Goal: Browse casually: Explore the website without a specific task or goal

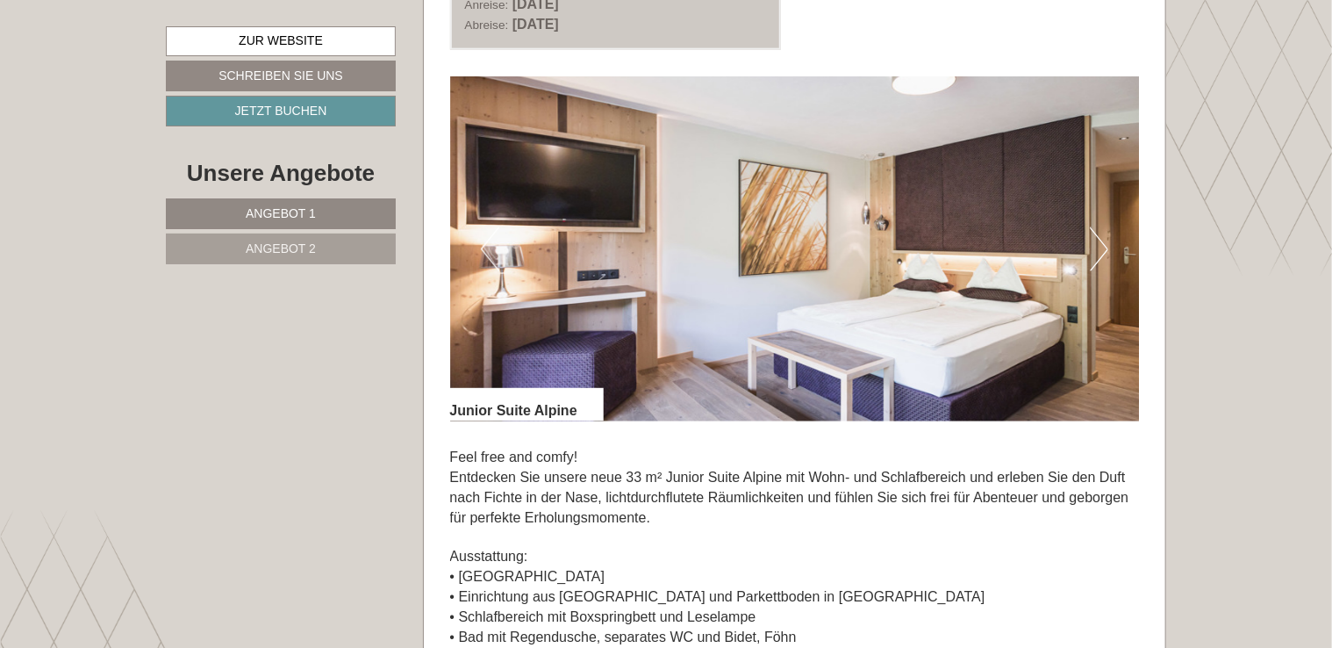
scroll to position [1074, 0]
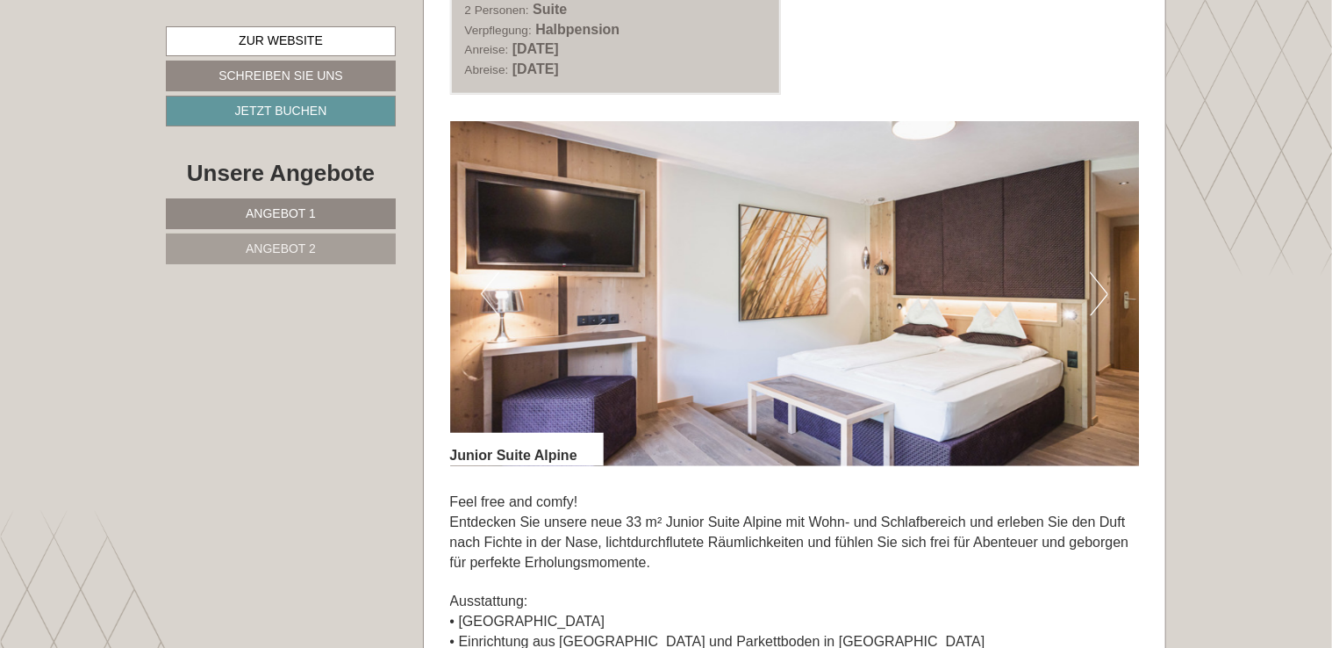
click at [1094, 288] on button "Next" at bounding box center [1099, 294] width 18 height 44
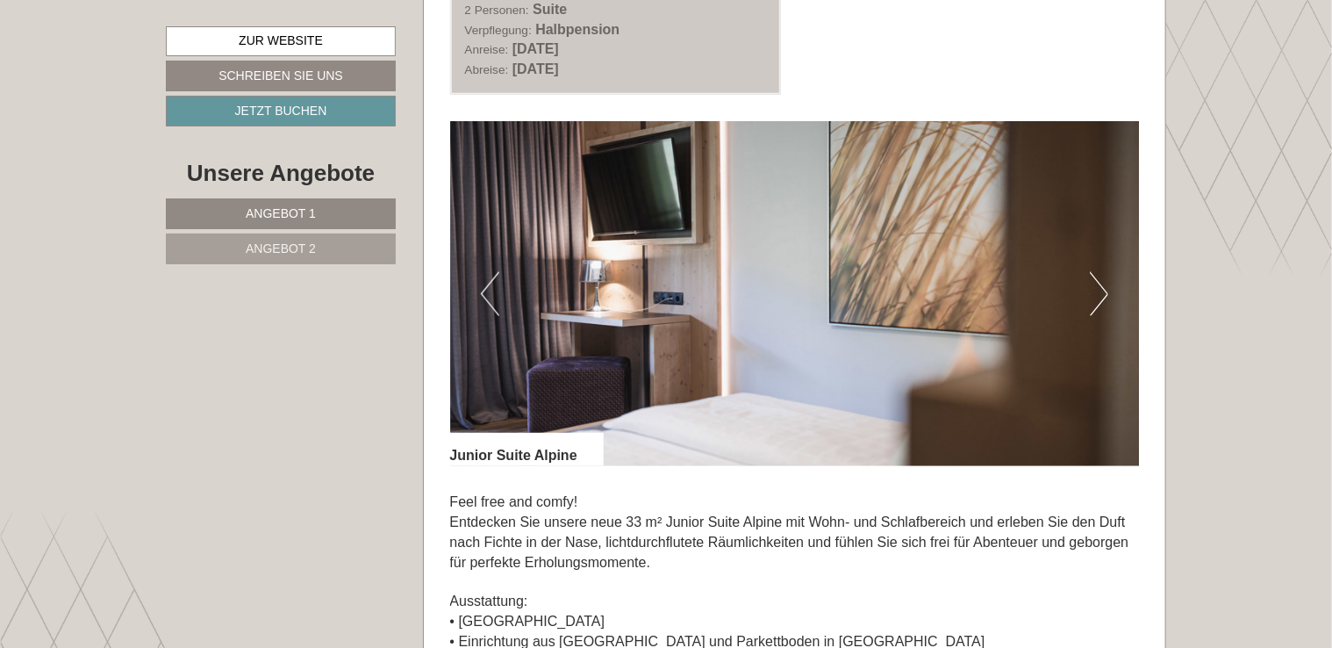
click at [1094, 288] on button "Next" at bounding box center [1099, 294] width 18 height 44
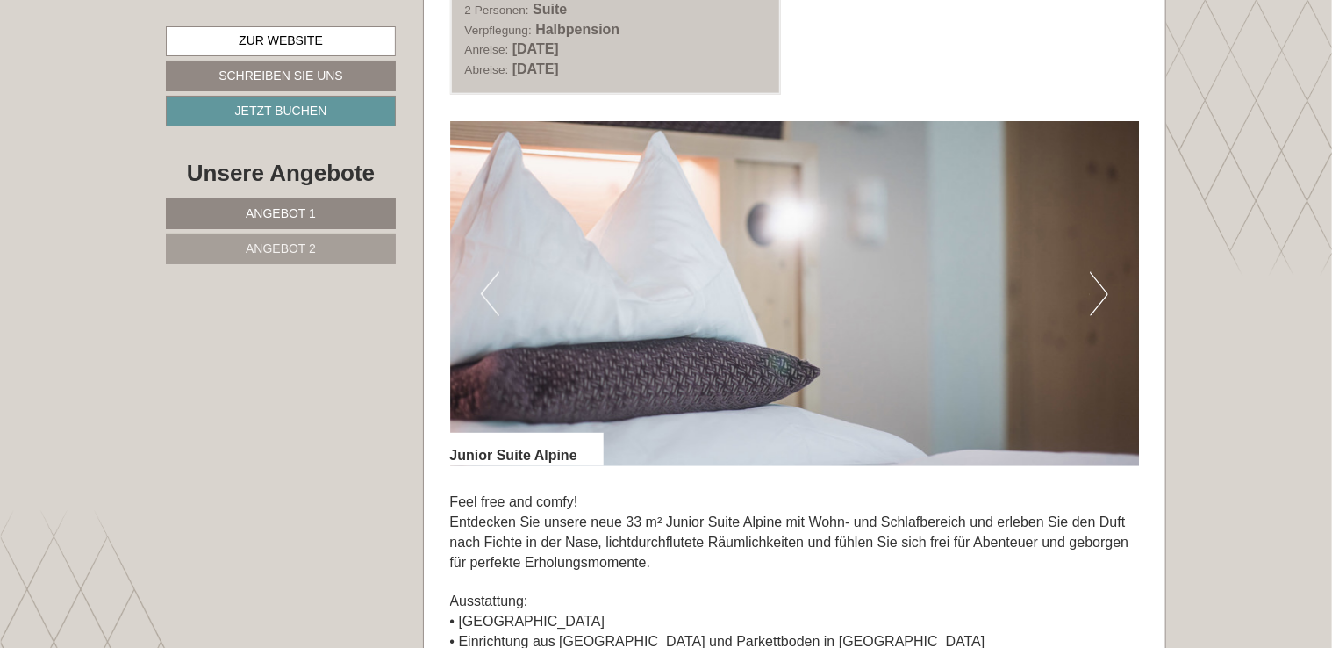
click at [1094, 288] on button "Next" at bounding box center [1099, 294] width 18 height 44
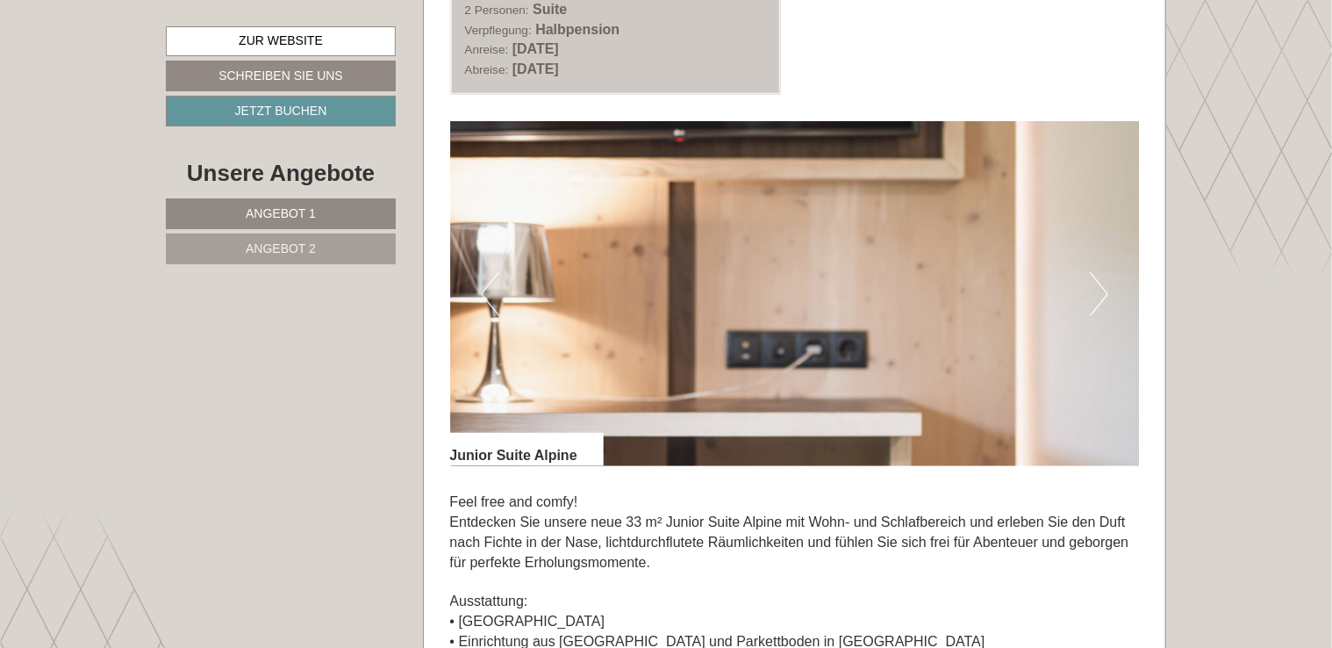
click at [1094, 288] on button "Next" at bounding box center [1099, 294] width 18 height 44
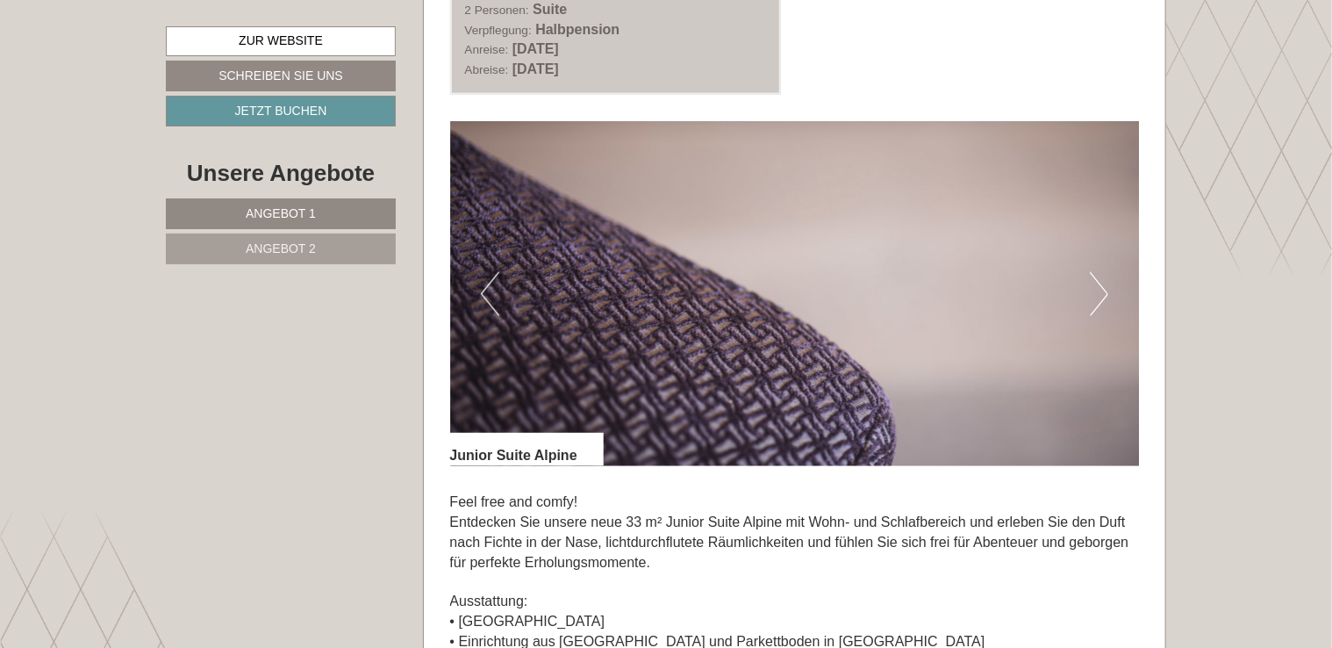
click at [1094, 288] on button "Next" at bounding box center [1099, 294] width 18 height 44
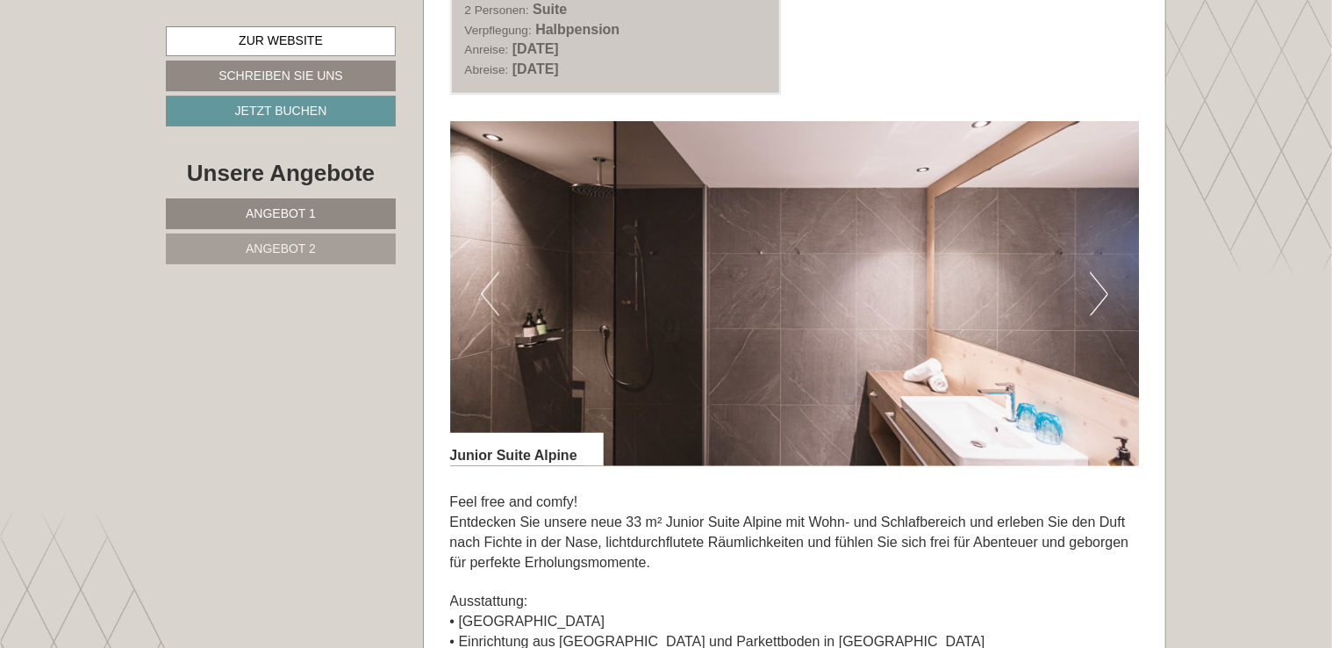
click at [1094, 288] on button "Next" at bounding box center [1099, 294] width 18 height 44
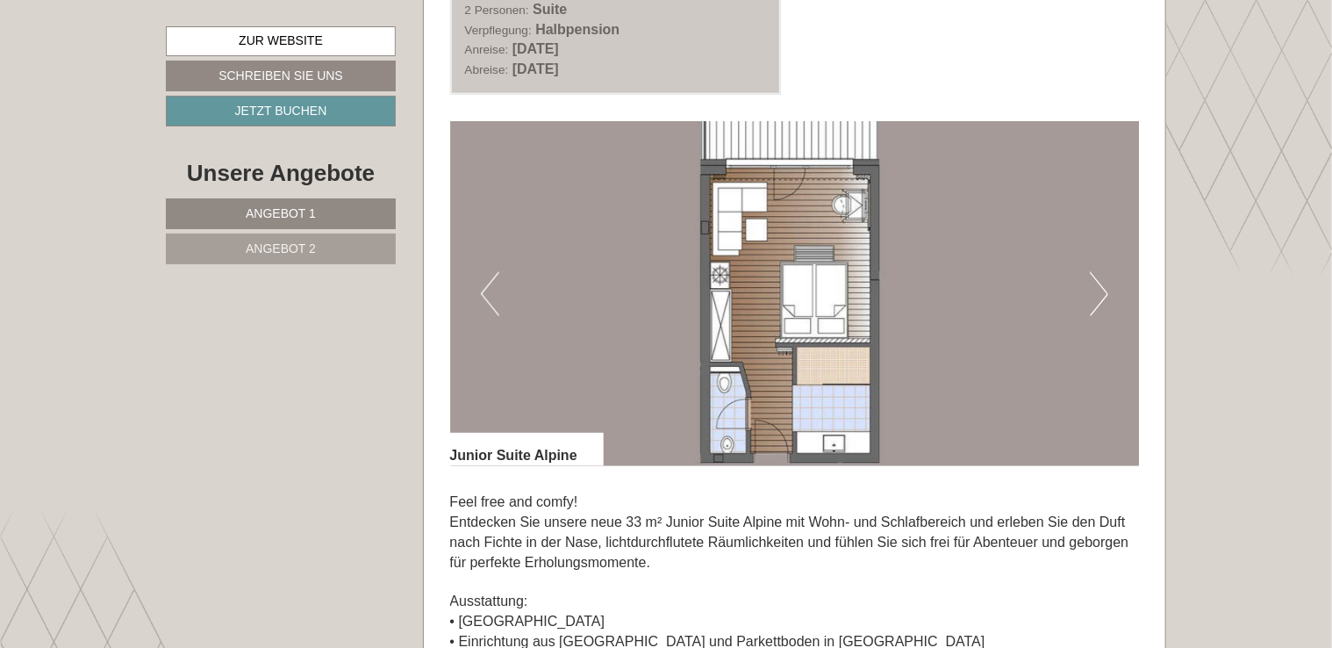
click at [1094, 288] on button "Next" at bounding box center [1099, 294] width 18 height 44
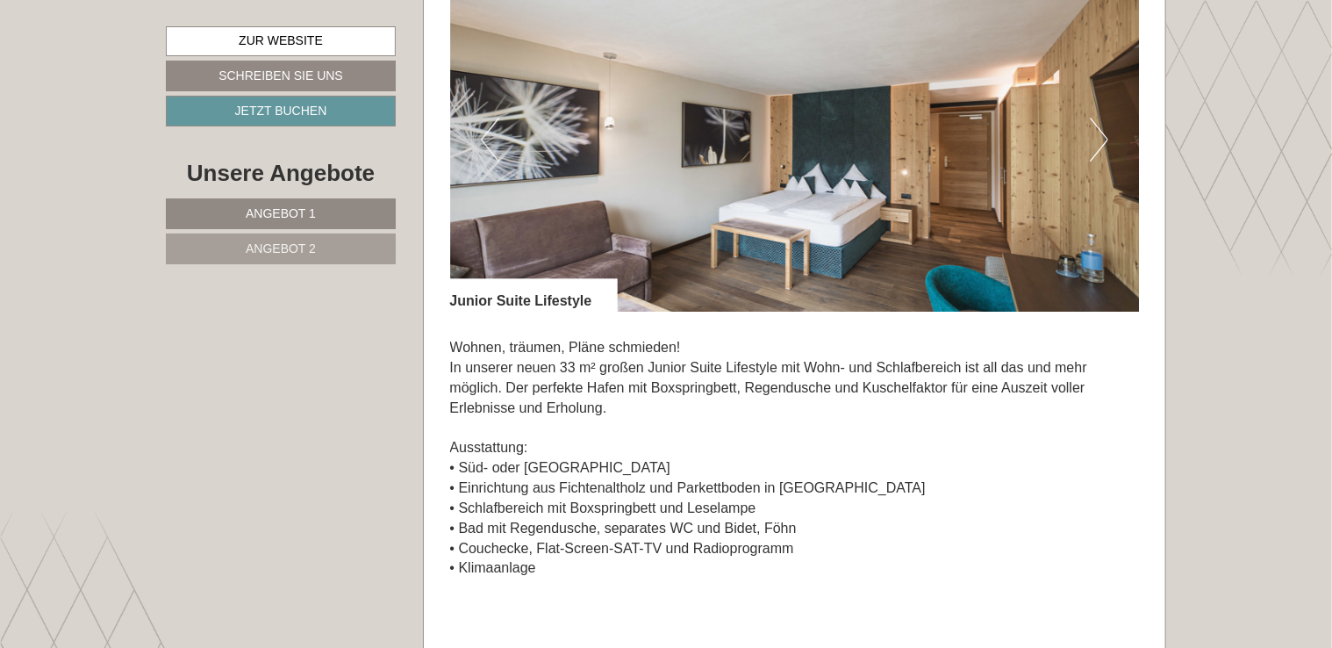
scroll to position [2435, 0]
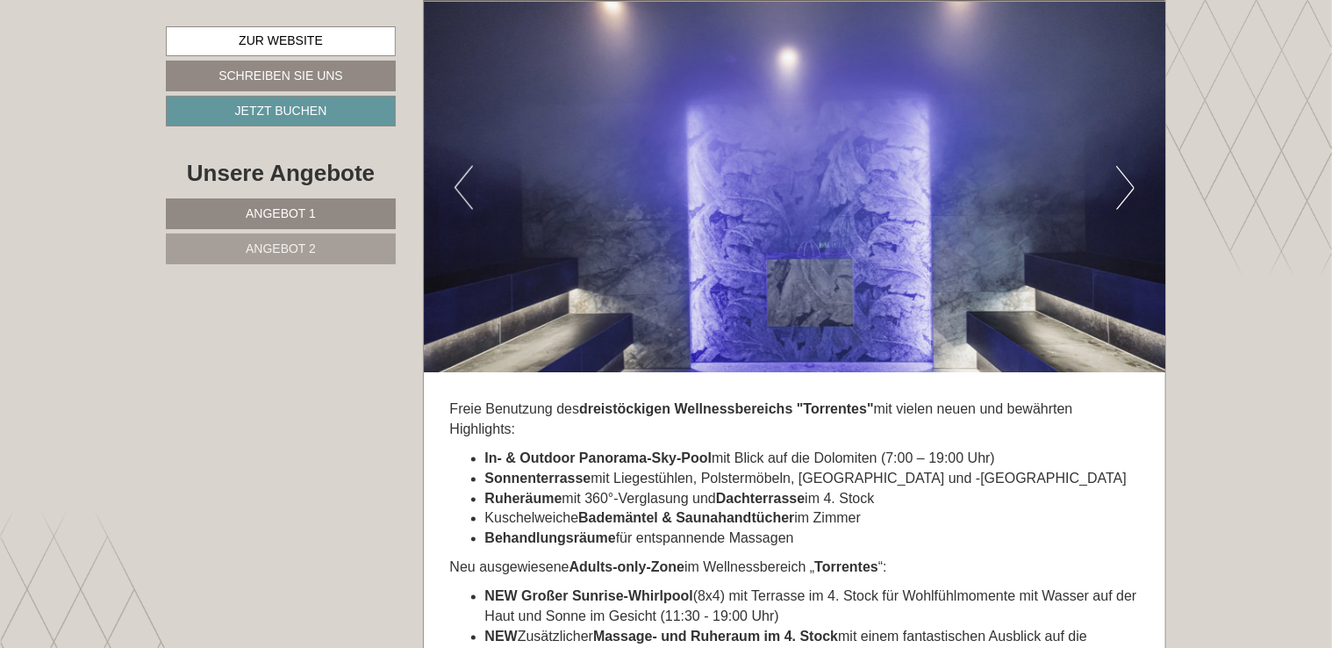
scroll to position [4662, 0]
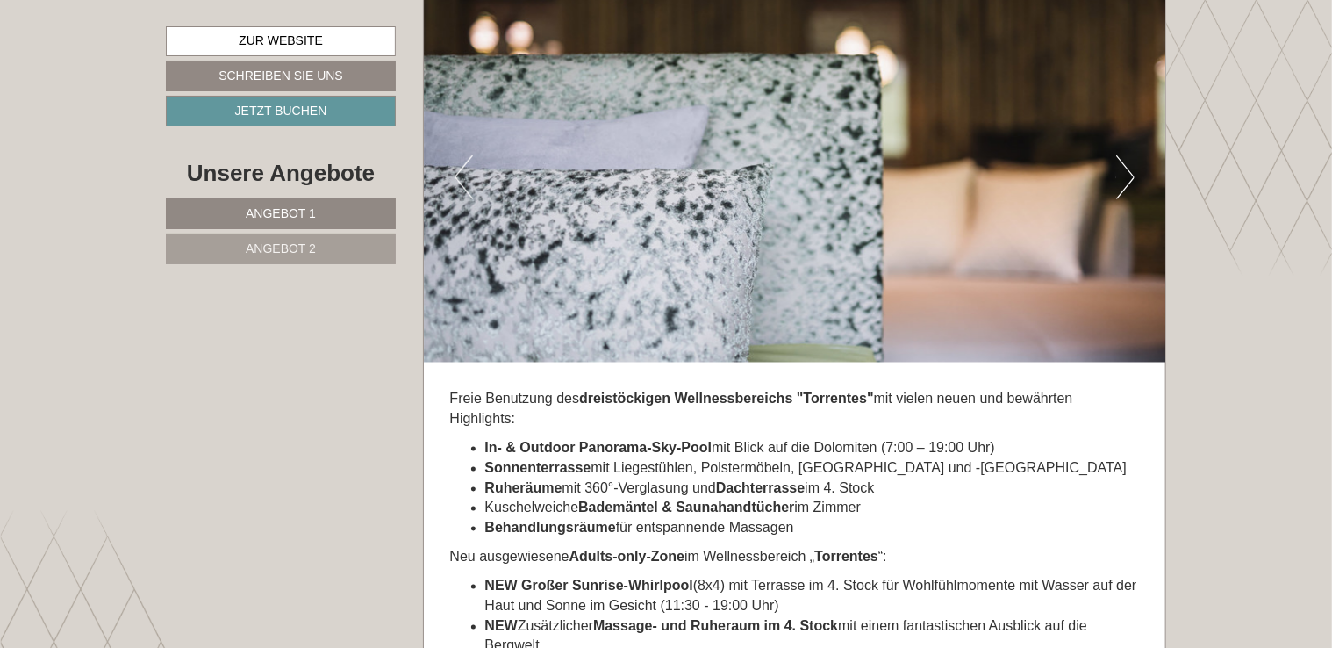
click at [1123, 161] on button "Next" at bounding box center [1125, 177] width 18 height 44
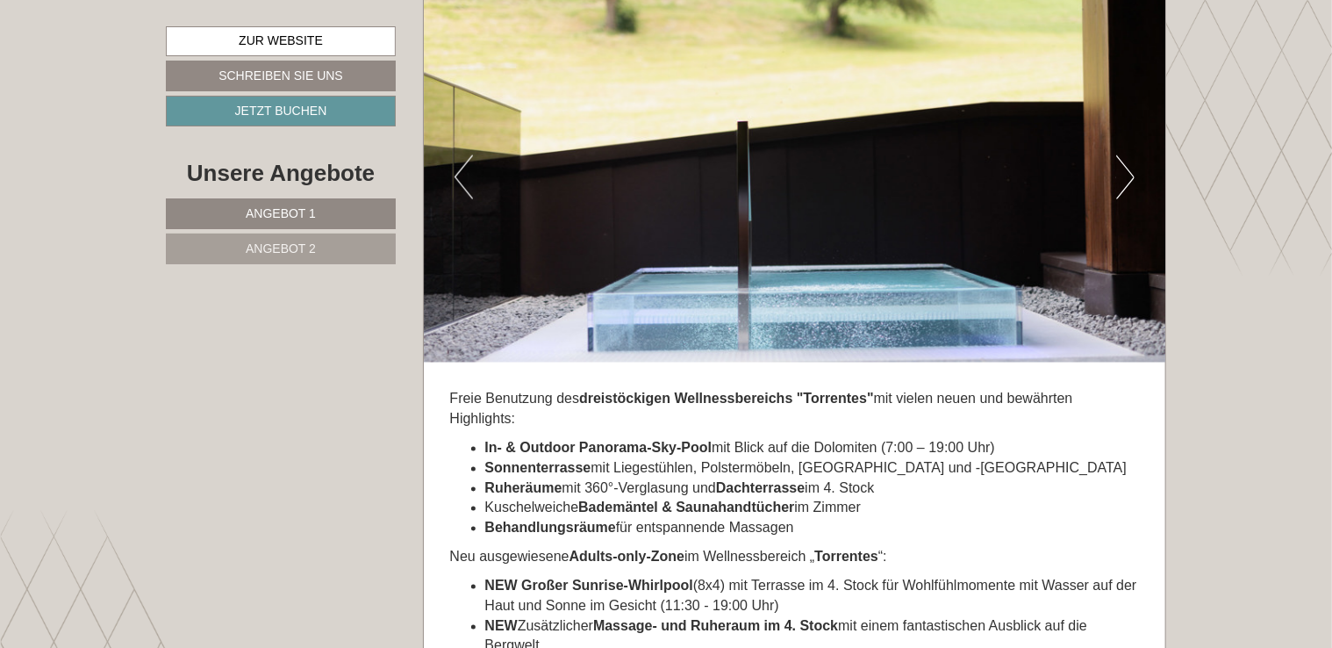
click at [1123, 161] on button "Next" at bounding box center [1125, 177] width 18 height 44
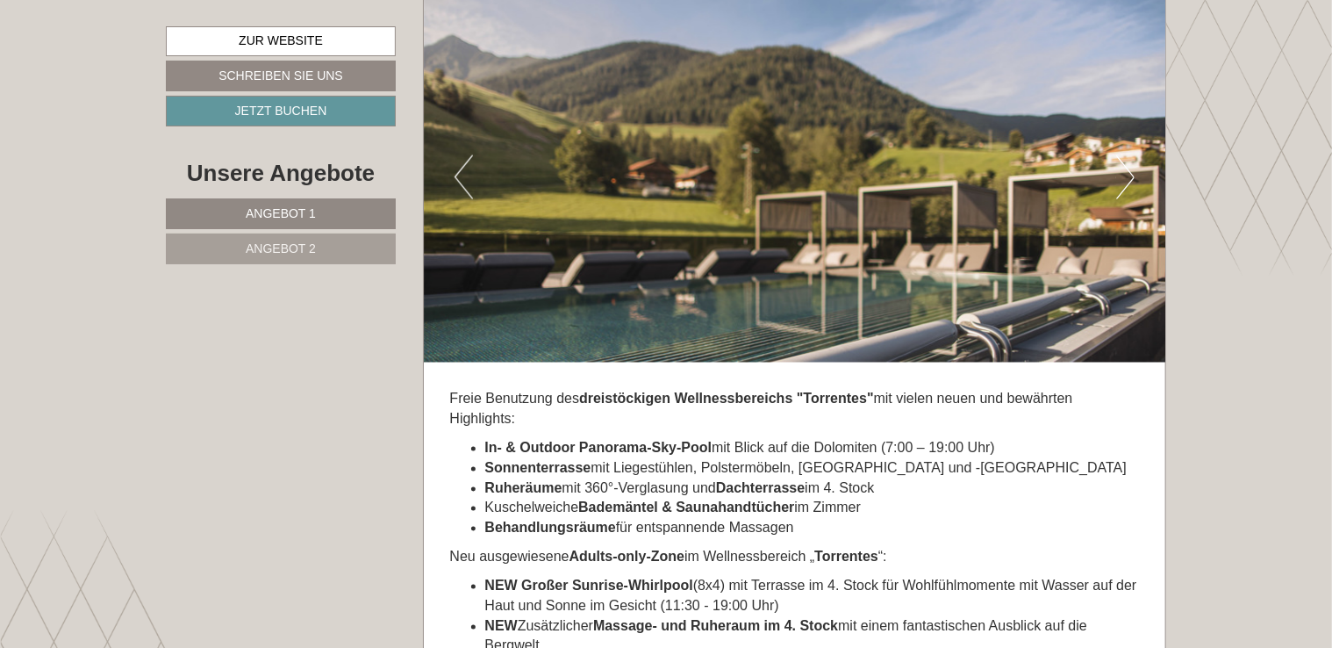
click at [1123, 161] on button "Next" at bounding box center [1125, 177] width 18 height 44
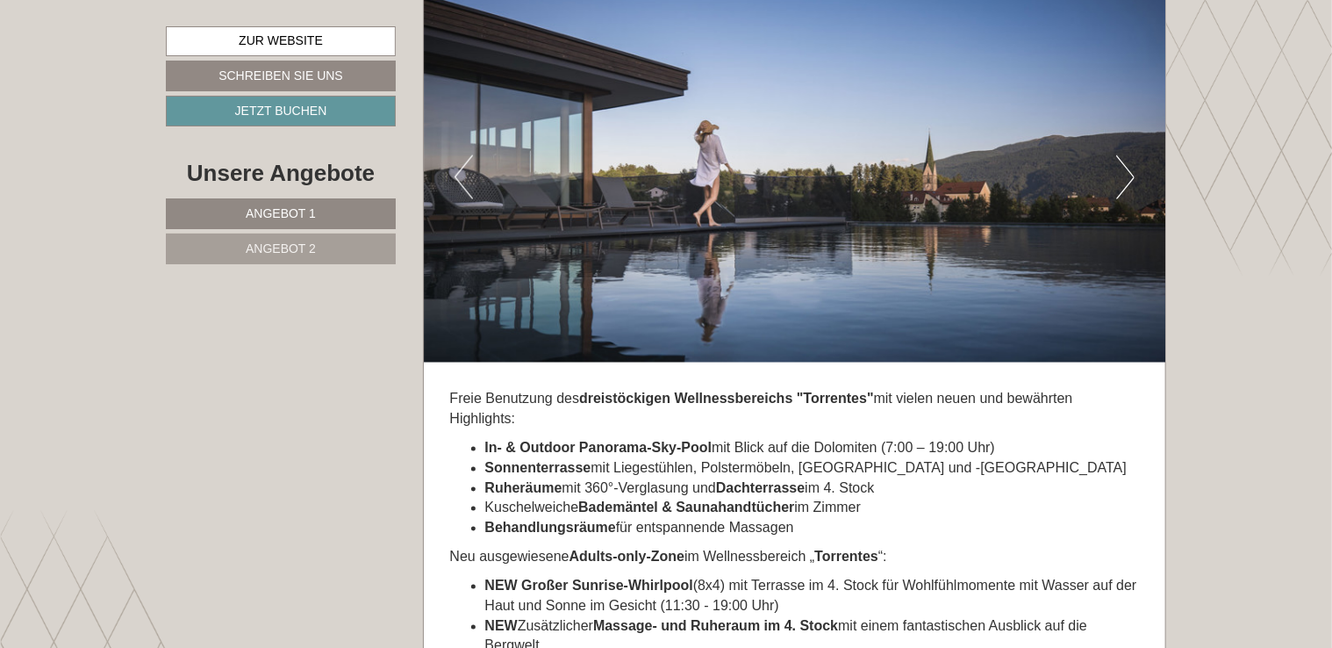
click at [1123, 161] on button "Next" at bounding box center [1125, 177] width 18 height 44
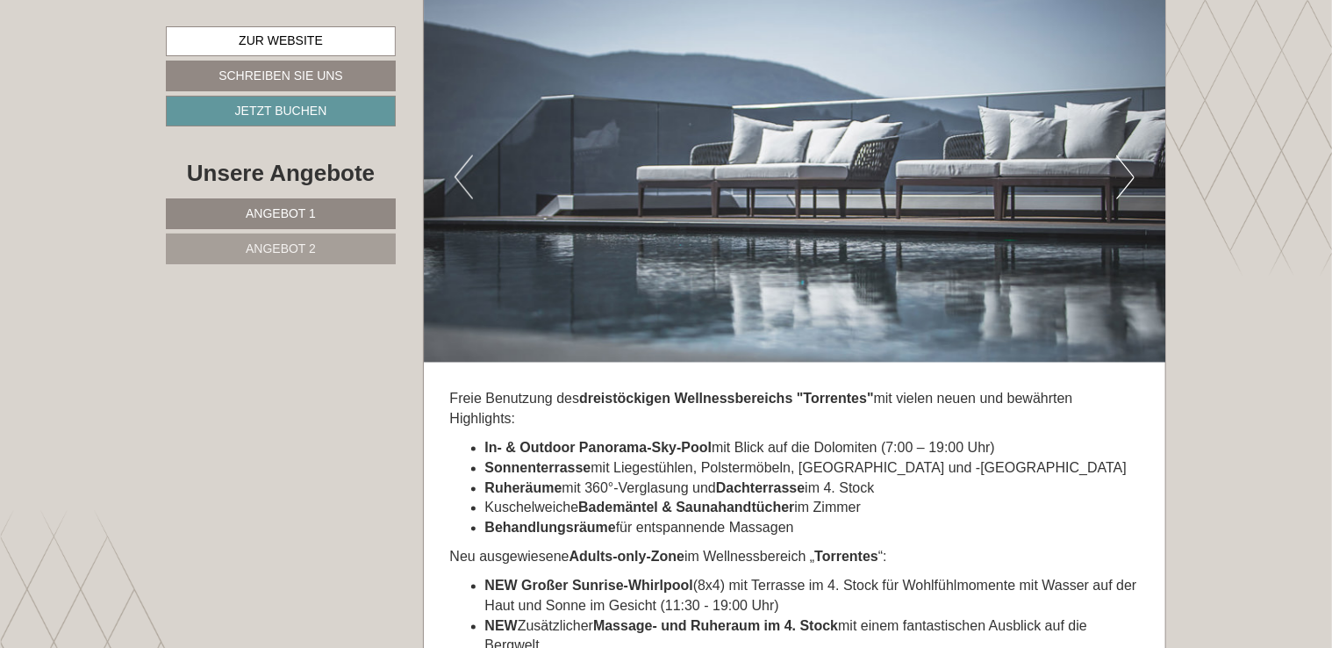
click at [1123, 161] on button "Next" at bounding box center [1125, 177] width 18 height 44
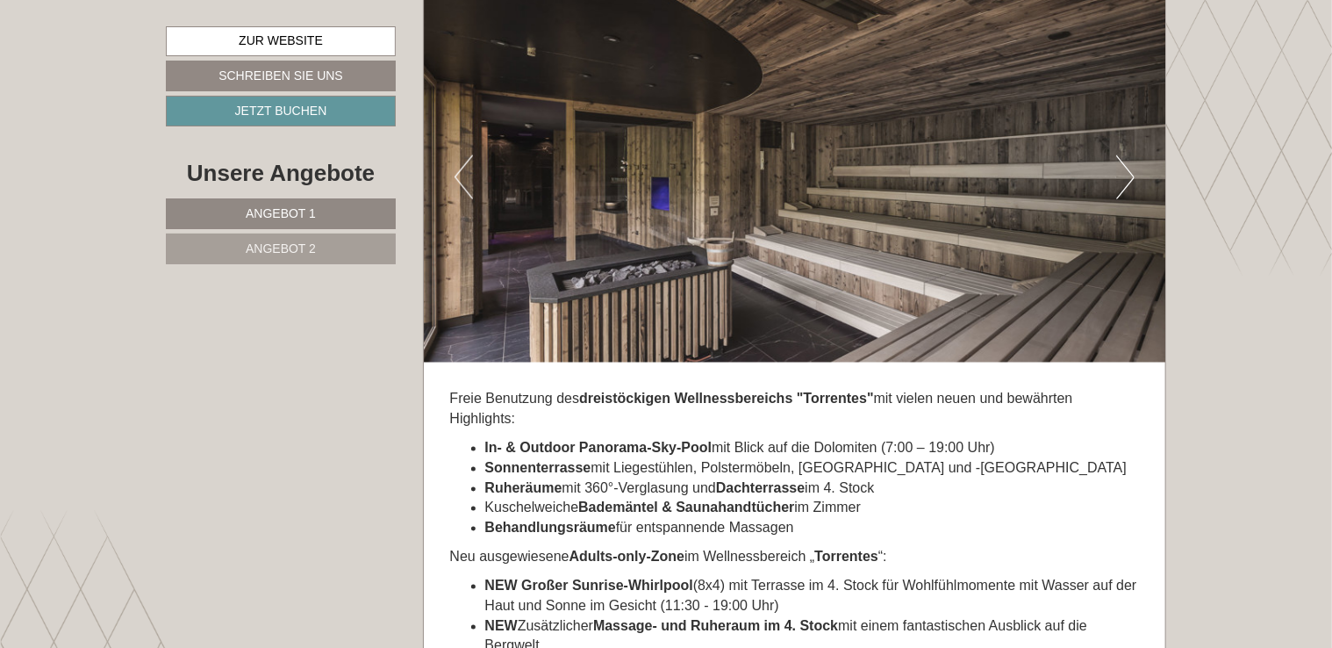
click at [1123, 161] on button "Next" at bounding box center [1125, 177] width 18 height 44
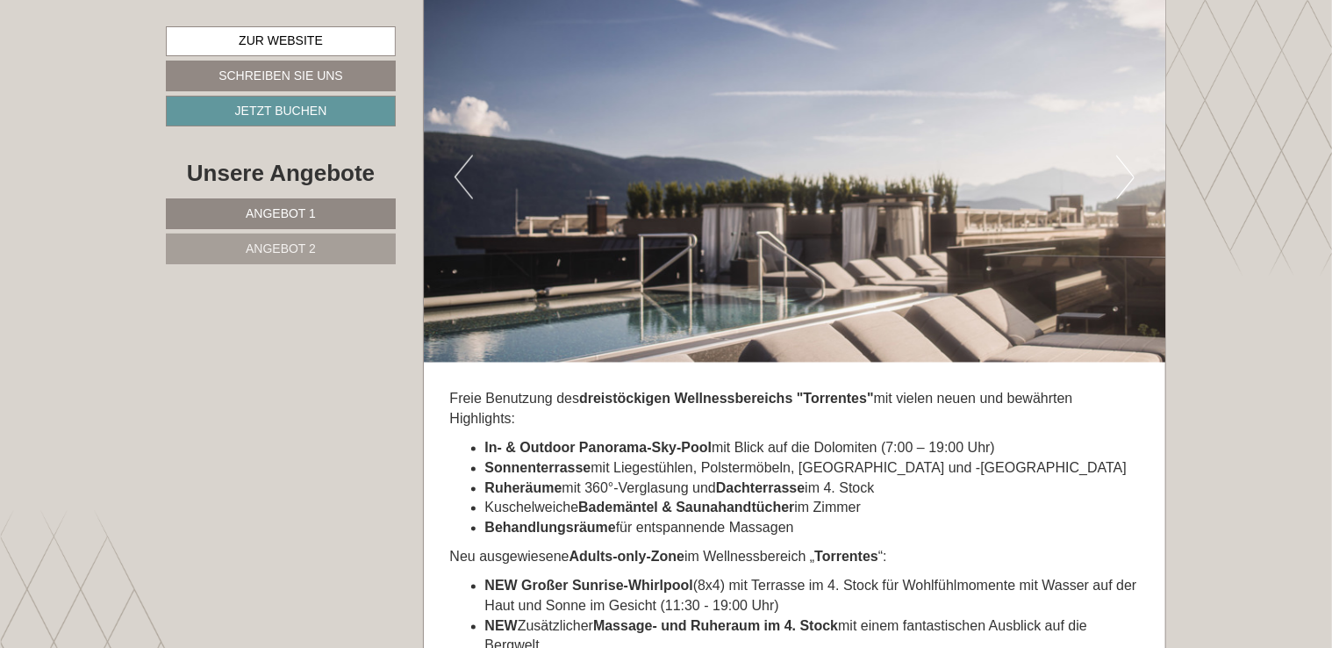
click at [1123, 161] on button "Next" at bounding box center [1125, 177] width 18 height 44
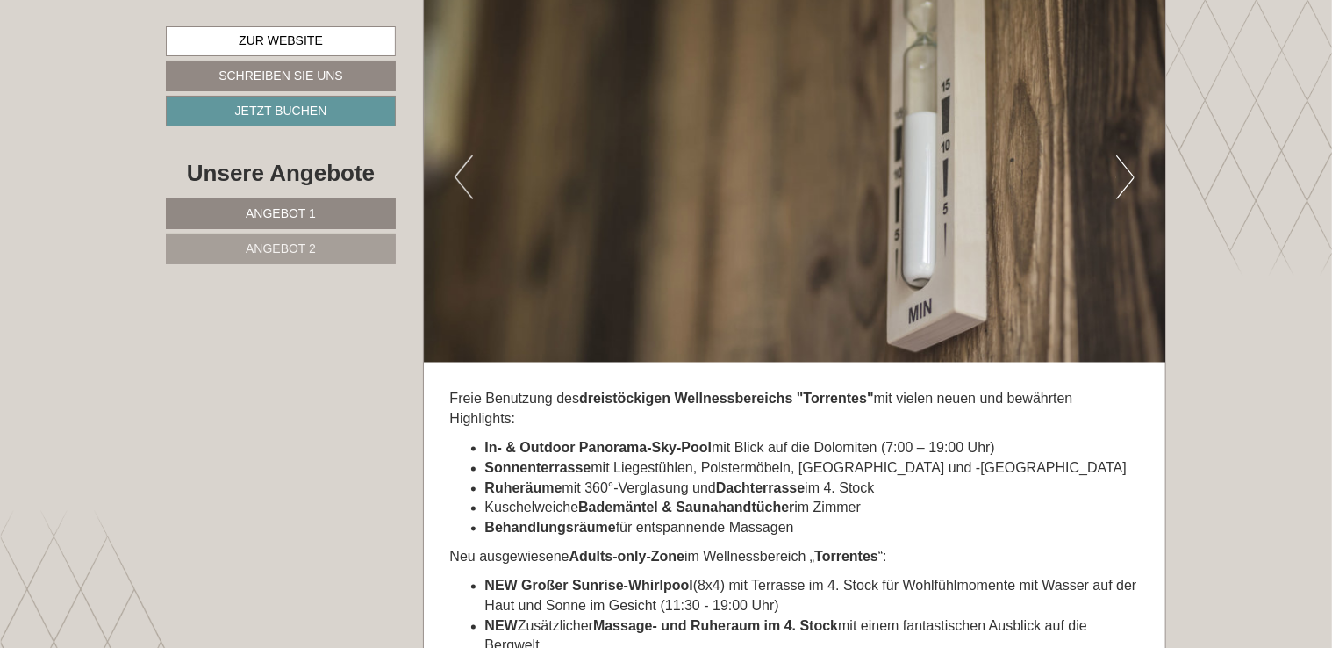
click at [1123, 161] on button "Next" at bounding box center [1125, 177] width 18 height 44
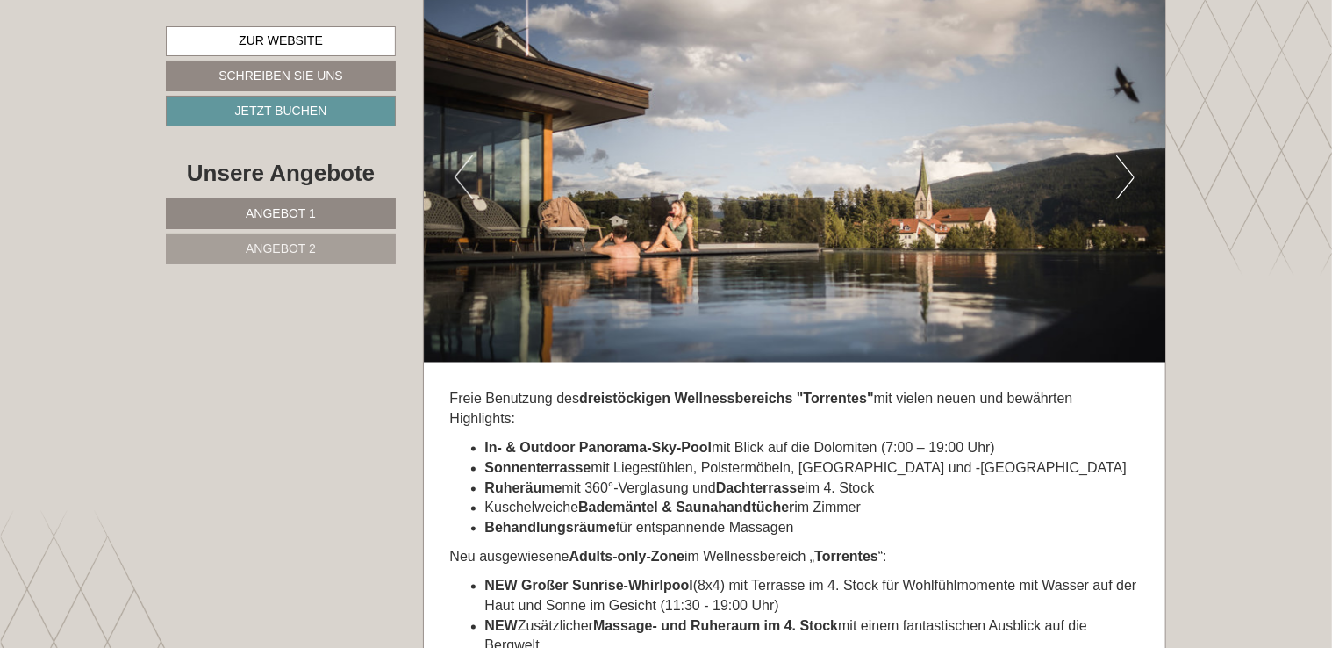
click at [1123, 161] on button "Next" at bounding box center [1125, 177] width 18 height 44
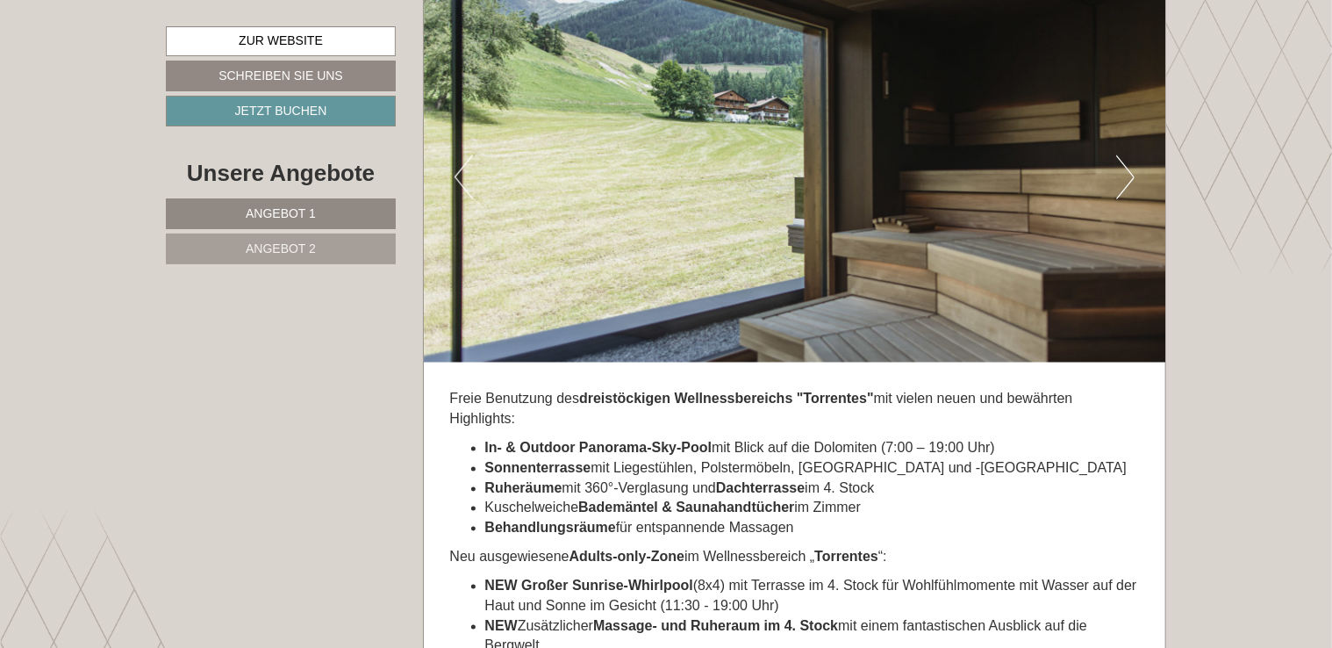
click at [1123, 161] on button "Next" at bounding box center [1125, 177] width 18 height 44
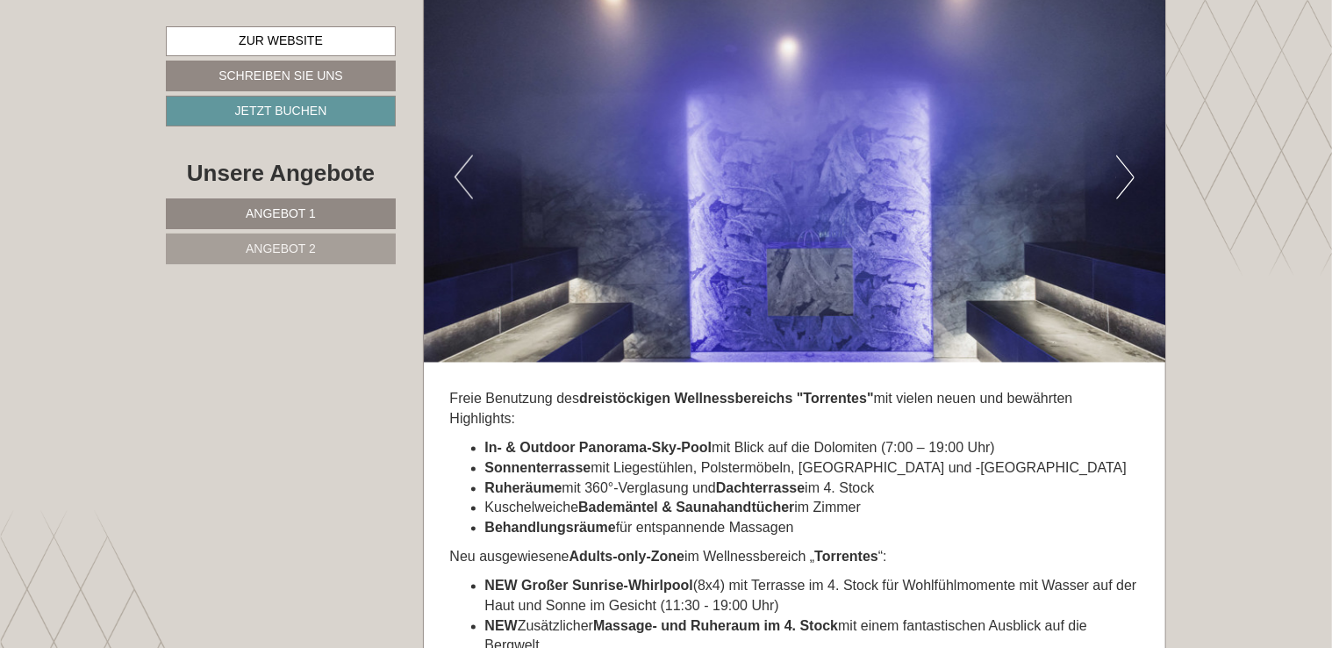
click at [1123, 161] on button "Next" at bounding box center [1125, 177] width 18 height 44
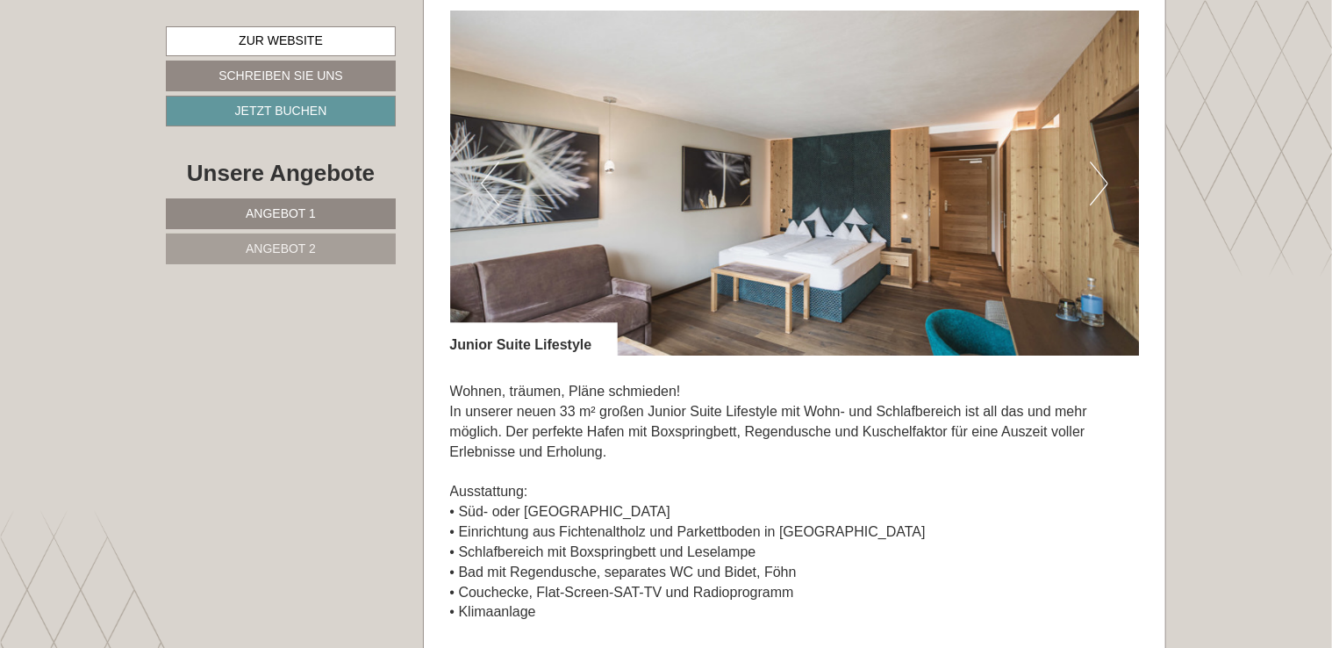
scroll to position [2413, 0]
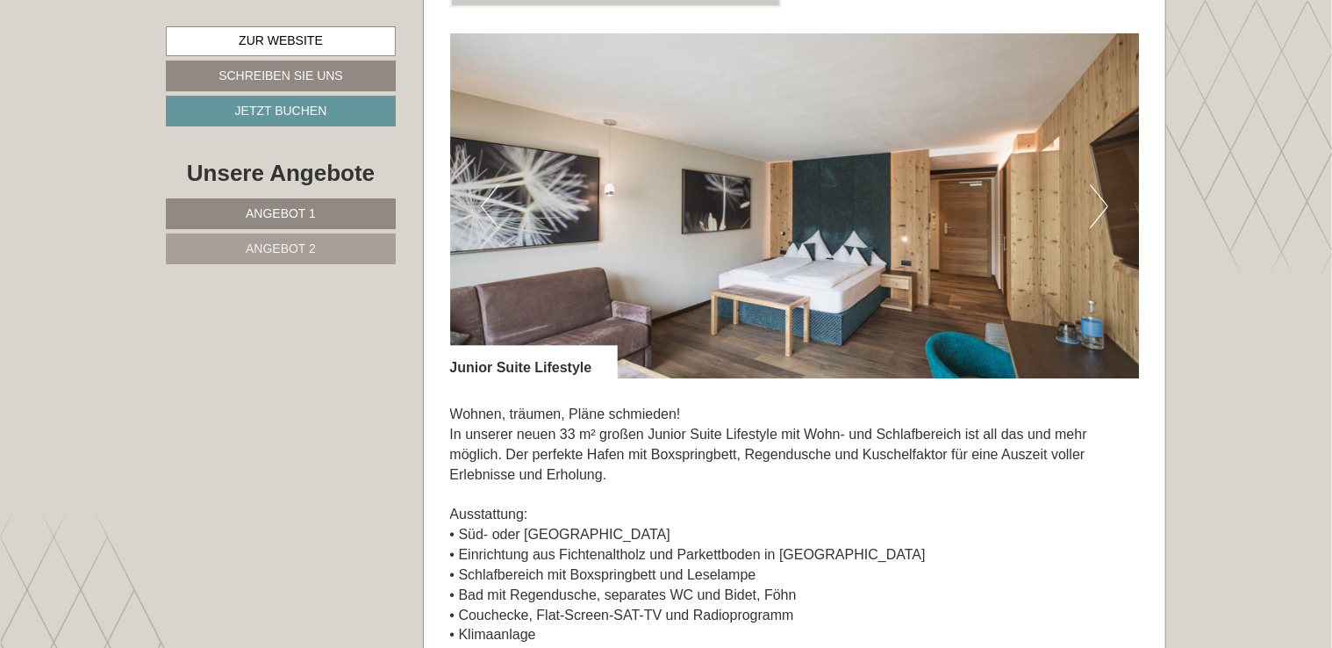
click at [1106, 204] on button "Next" at bounding box center [1099, 206] width 18 height 44
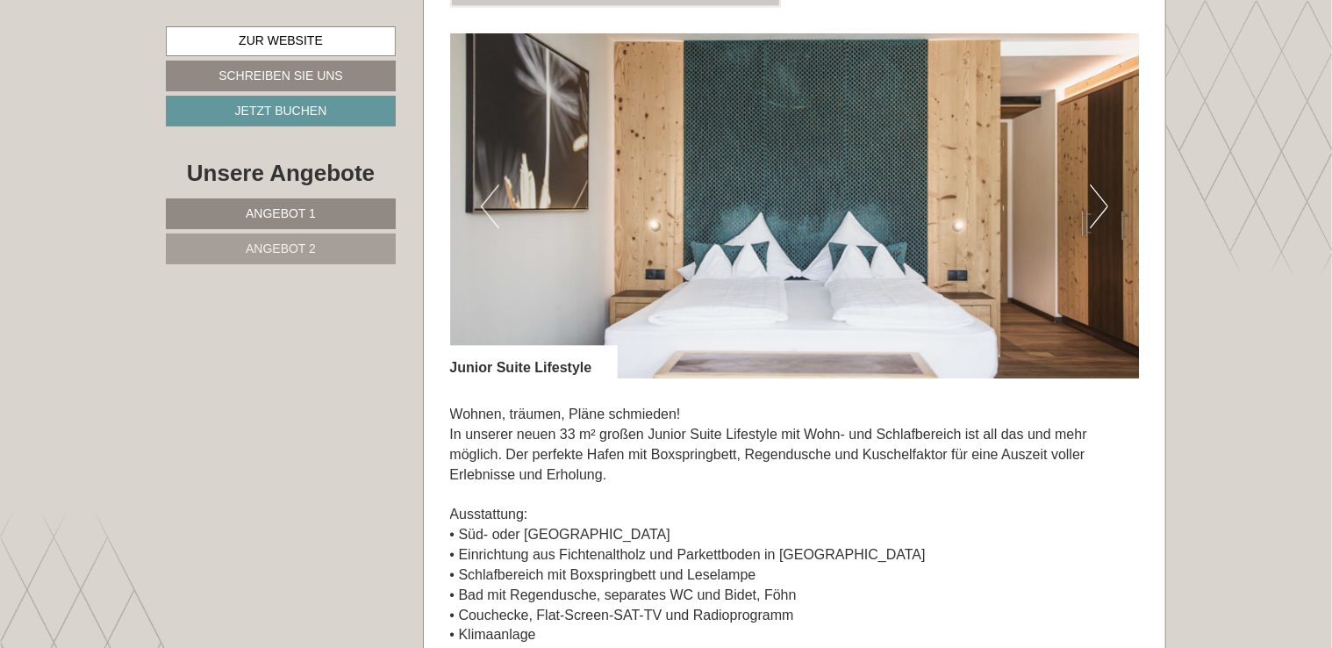
click at [1106, 204] on button "Next" at bounding box center [1099, 206] width 18 height 44
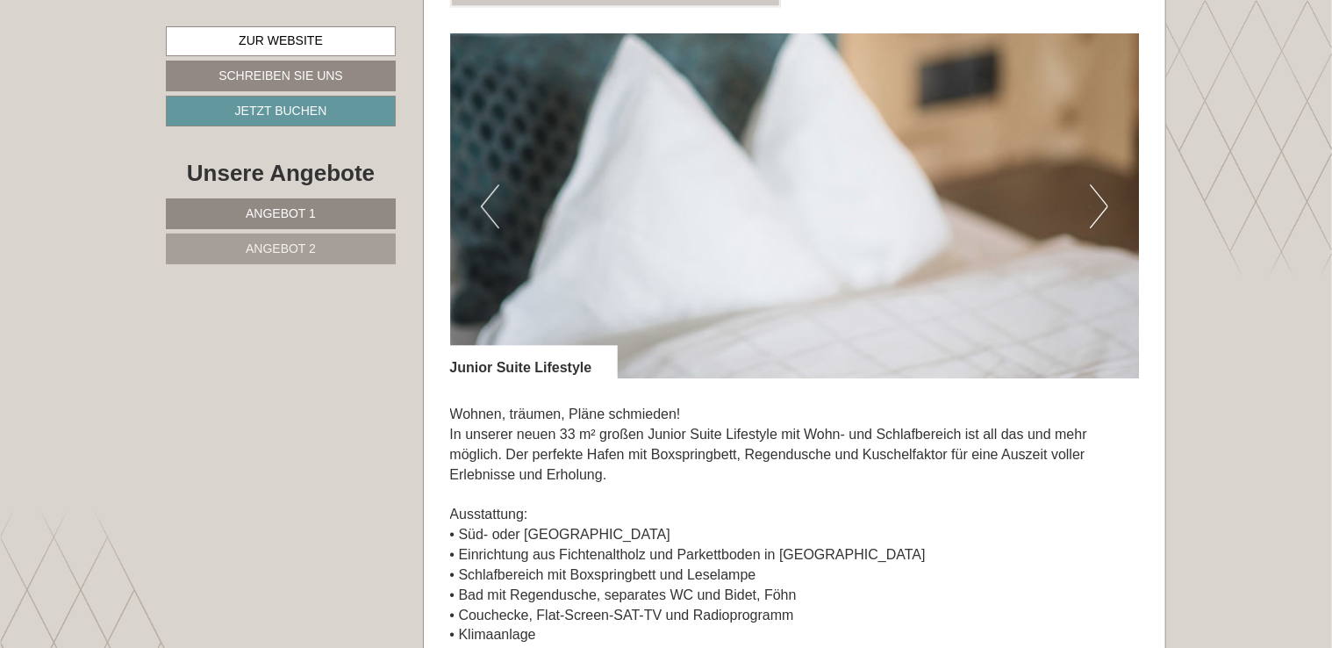
click at [1106, 204] on button "Next" at bounding box center [1099, 206] width 18 height 44
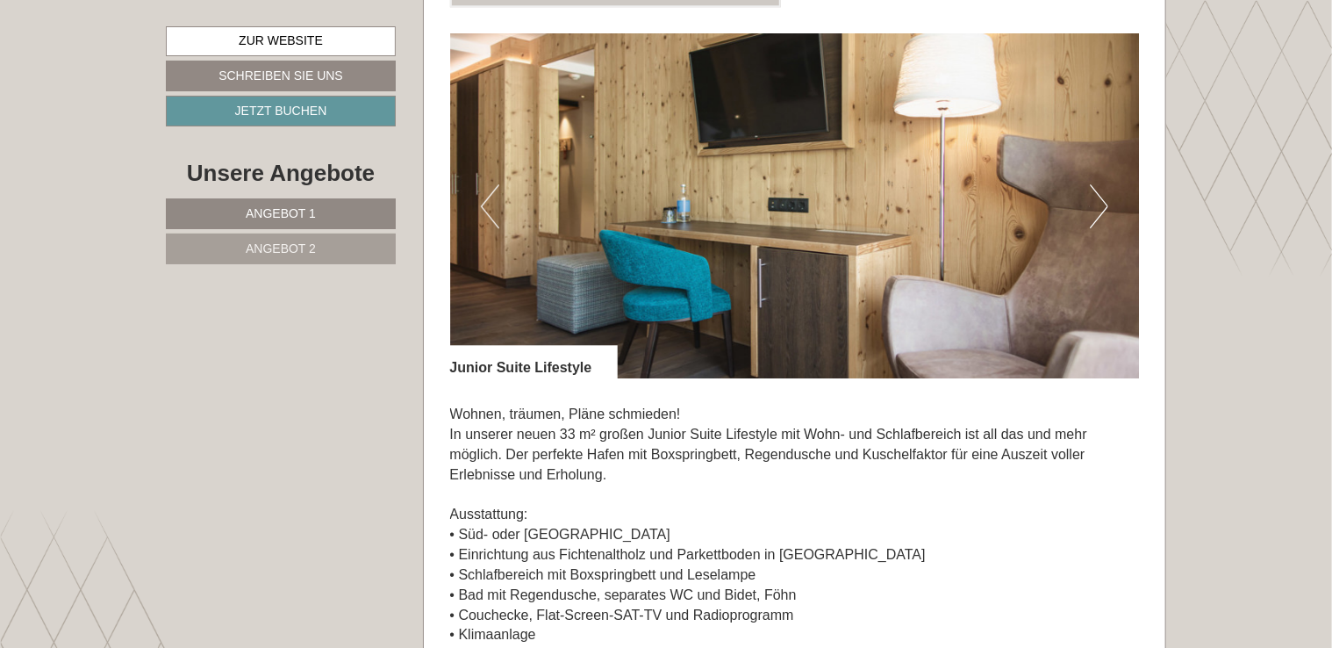
click at [1106, 204] on button "Next" at bounding box center [1099, 206] width 18 height 44
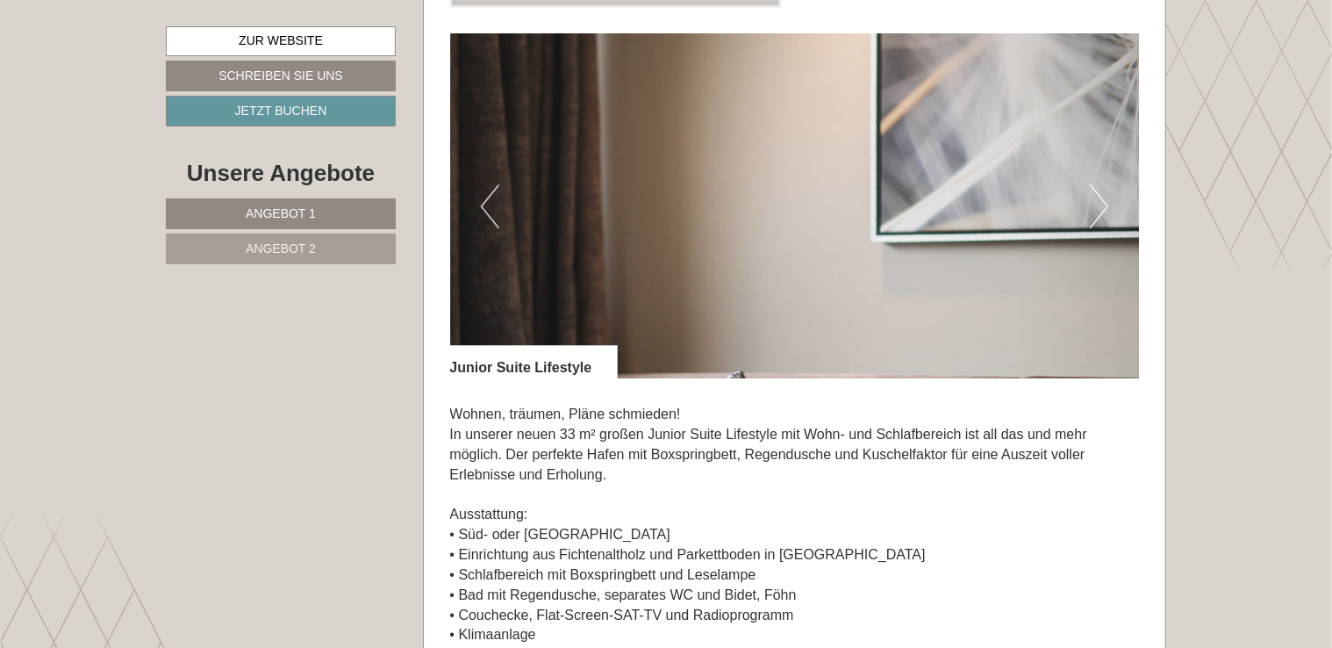
click at [1106, 204] on button "Next" at bounding box center [1099, 206] width 18 height 44
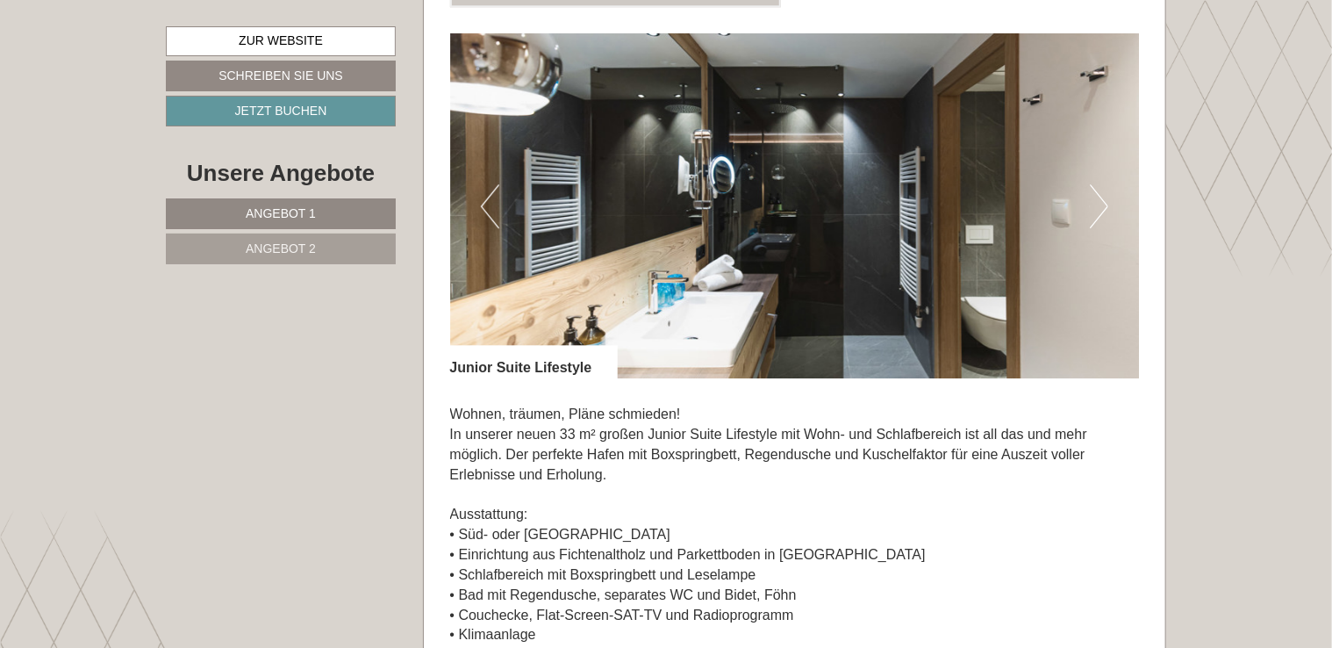
click at [1106, 204] on button "Next" at bounding box center [1099, 206] width 18 height 44
